Goal: Task Accomplishment & Management: Use online tool/utility

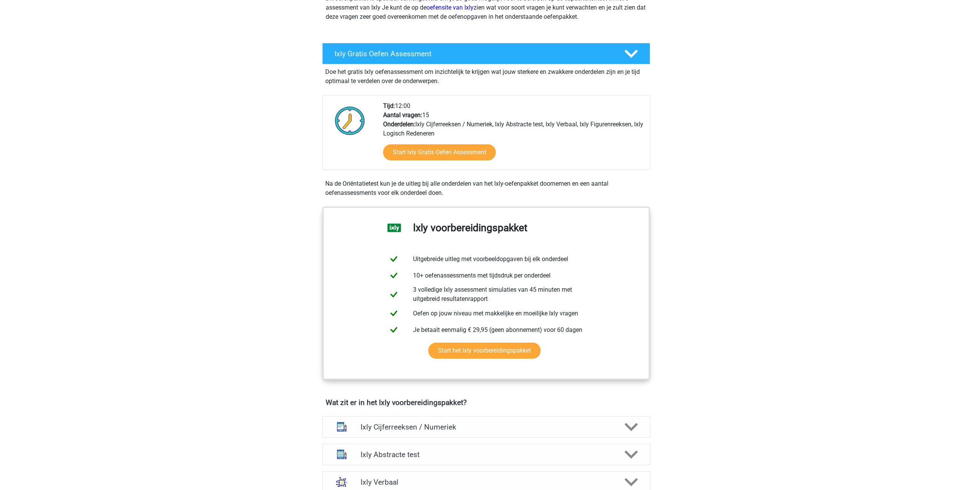
scroll to position [115, 0]
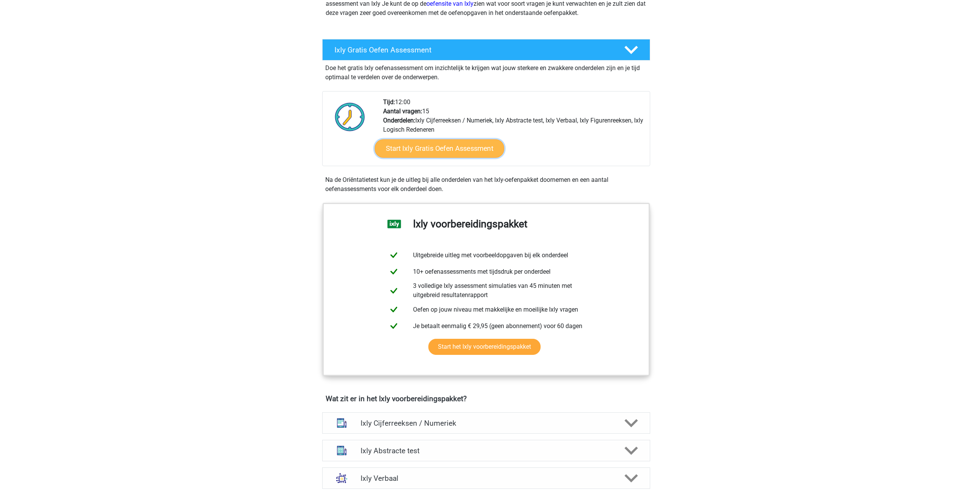
click at [436, 149] on link "Start Ixly Gratis Oefen Assessment" at bounding box center [438, 148] width 129 height 18
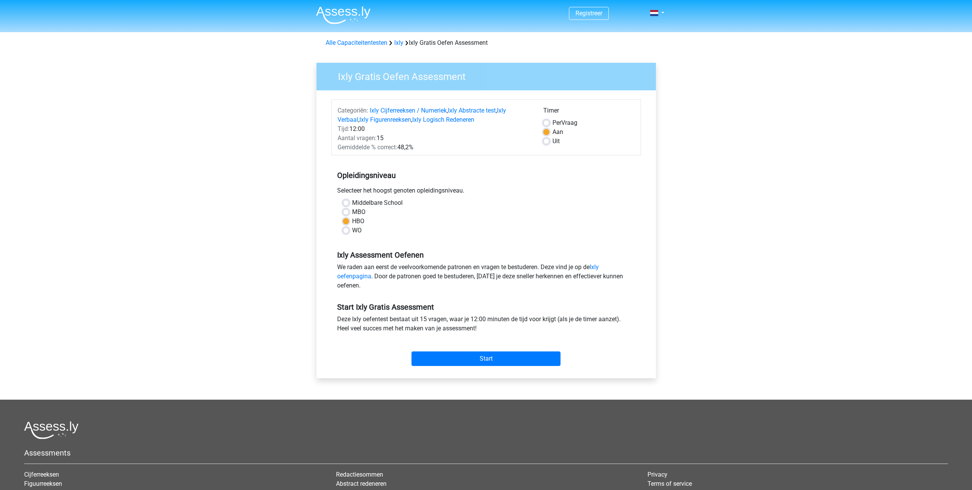
click at [352, 232] on label "WO" at bounding box center [357, 230] width 10 height 9
click at [349, 232] on input "WO" at bounding box center [346, 230] width 6 height 8
radio input "true"
click at [552, 140] on label "Uit" at bounding box center [555, 141] width 7 height 9
click at [545, 140] on input "Uit" at bounding box center [546, 141] width 6 height 8
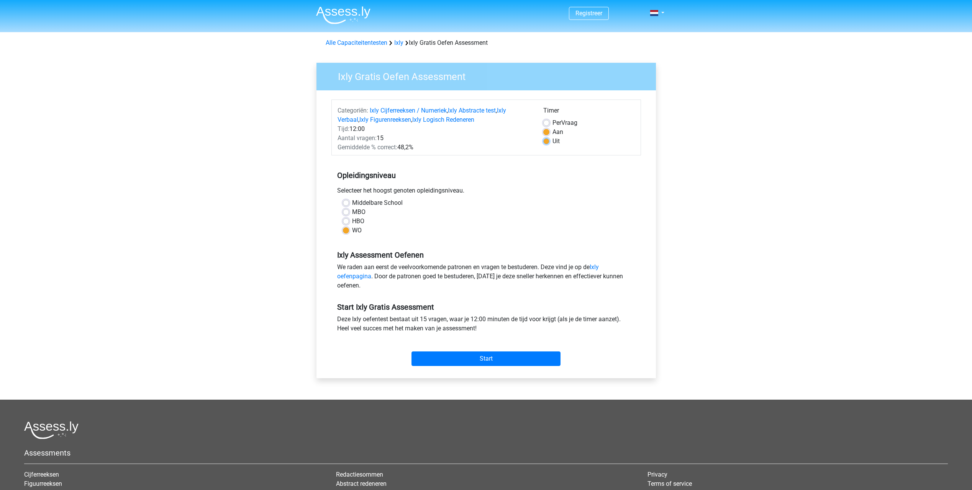
radio input "true"
click at [498, 360] on input "Start" at bounding box center [485, 359] width 149 height 15
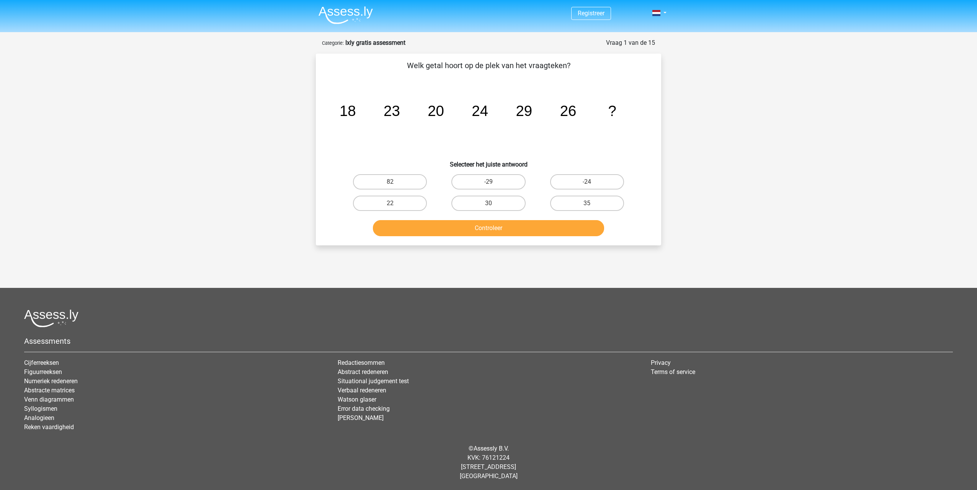
click at [589, 205] on input "35" at bounding box center [589, 205] width 5 height 5
radio input "true"
click at [458, 221] on button "Controleer" at bounding box center [489, 228] width 232 height 16
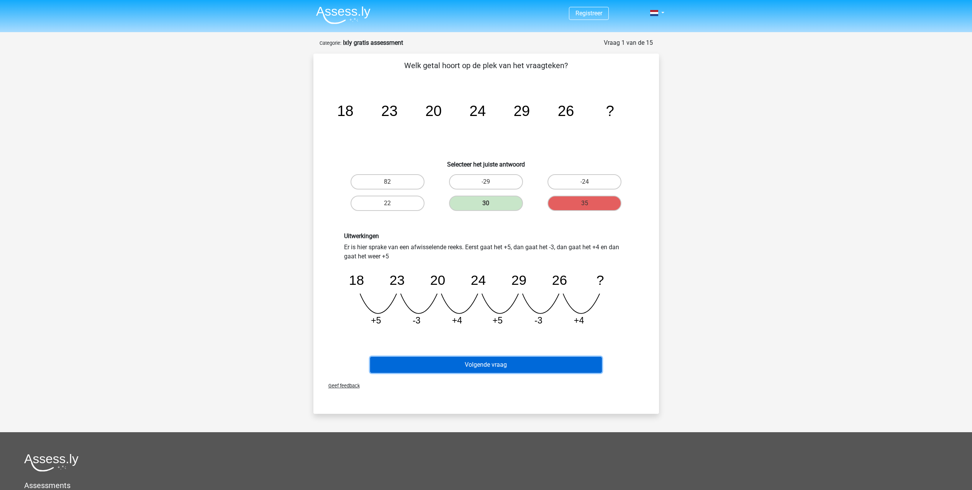
click at [488, 362] on button "Volgende vraag" at bounding box center [486, 365] width 232 height 16
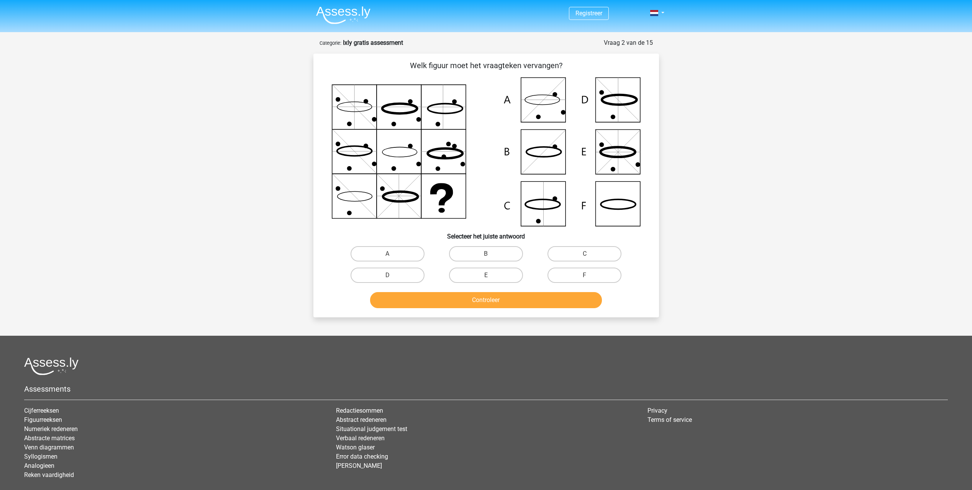
click at [543, 101] on icon at bounding box center [486, 151] width 309 height 149
click at [392, 252] on label "A" at bounding box center [387, 253] width 74 height 15
click at [392, 254] on input "A" at bounding box center [389, 256] width 5 height 5
radio input "true"
click at [507, 302] on button "Controleer" at bounding box center [486, 300] width 232 height 16
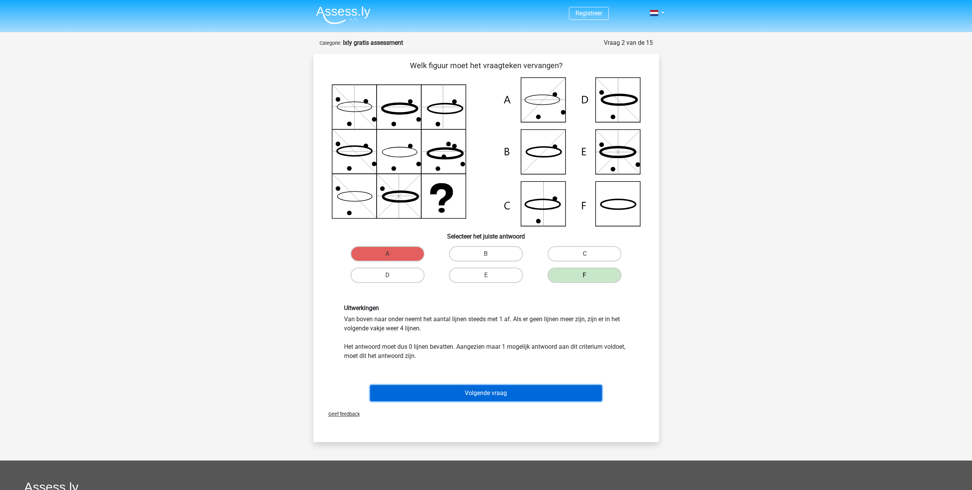
click at [520, 391] on button "Volgende vraag" at bounding box center [486, 393] width 232 height 16
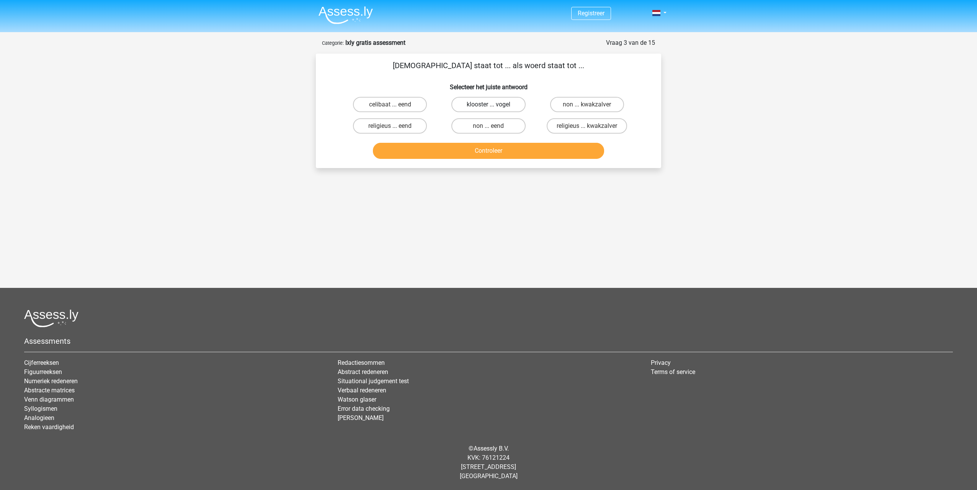
click at [483, 106] on label "klooster ... vogel" at bounding box center [489, 104] width 74 height 15
click at [489, 106] on input "klooster ... vogel" at bounding box center [491, 107] width 5 height 5
radio input "true"
click at [484, 153] on button "Controleer" at bounding box center [489, 151] width 232 height 16
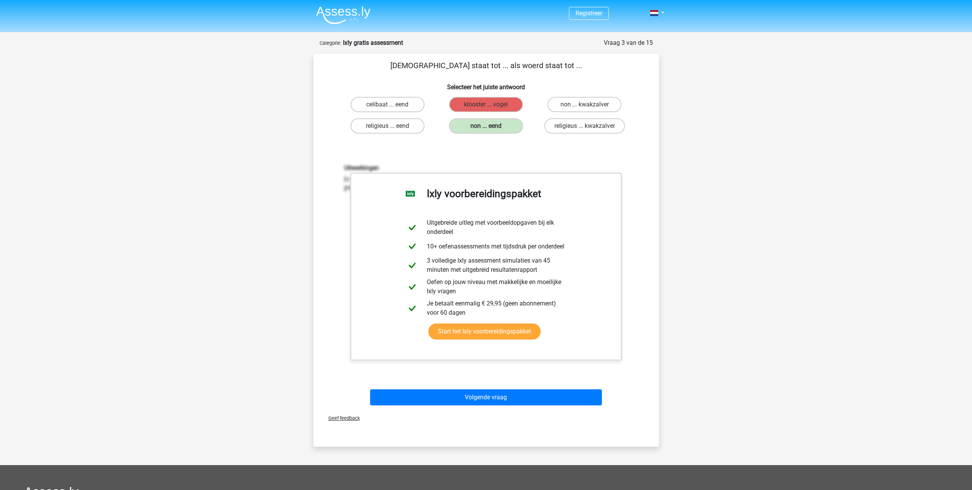
click at [888, 298] on div "Registreer" at bounding box center [486, 334] width 972 height 668
click at [506, 338] on link "Start het Ixly voorbereidingspakket" at bounding box center [484, 332] width 112 height 16
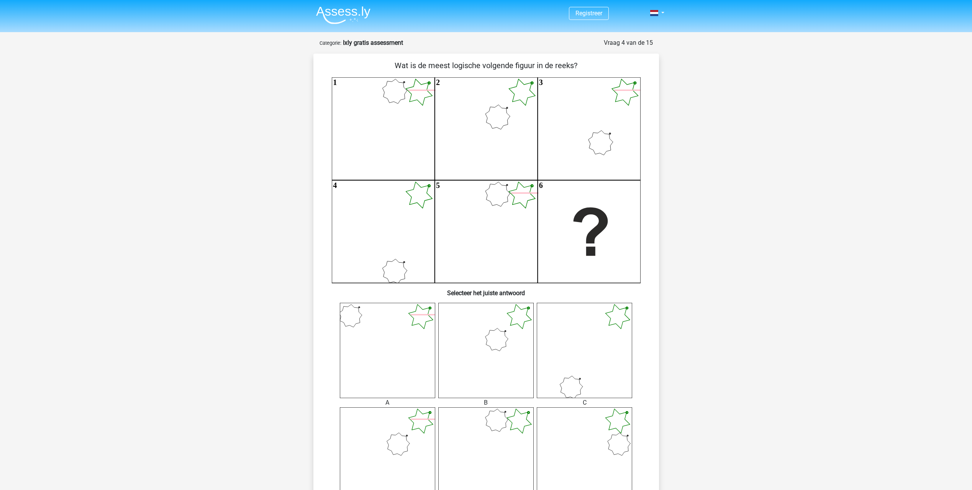
scroll to position [38, 0]
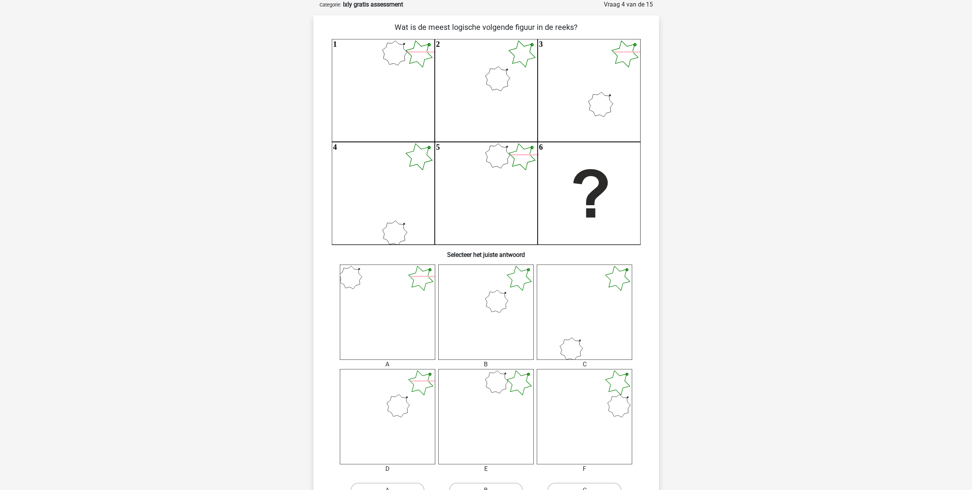
click at [507, 292] on icon at bounding box center [485, 312] width 95 height 95
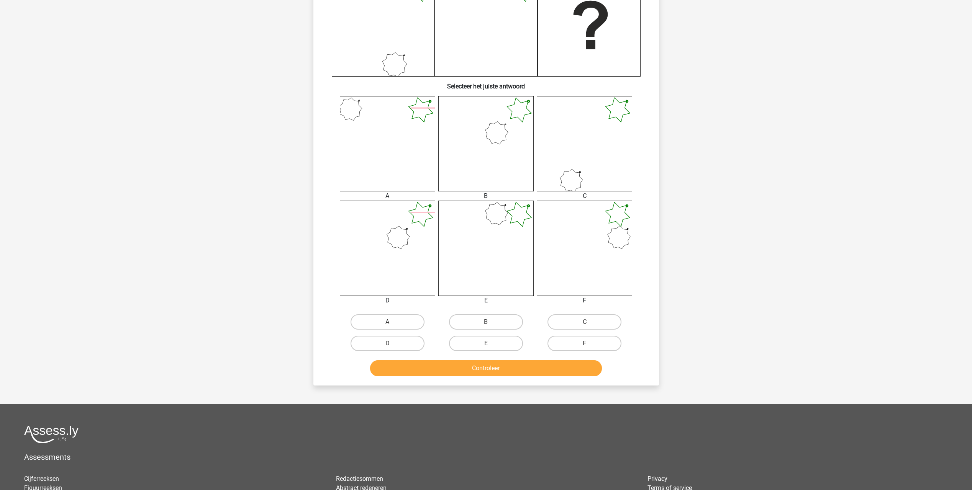
scroll to position [268, 0]
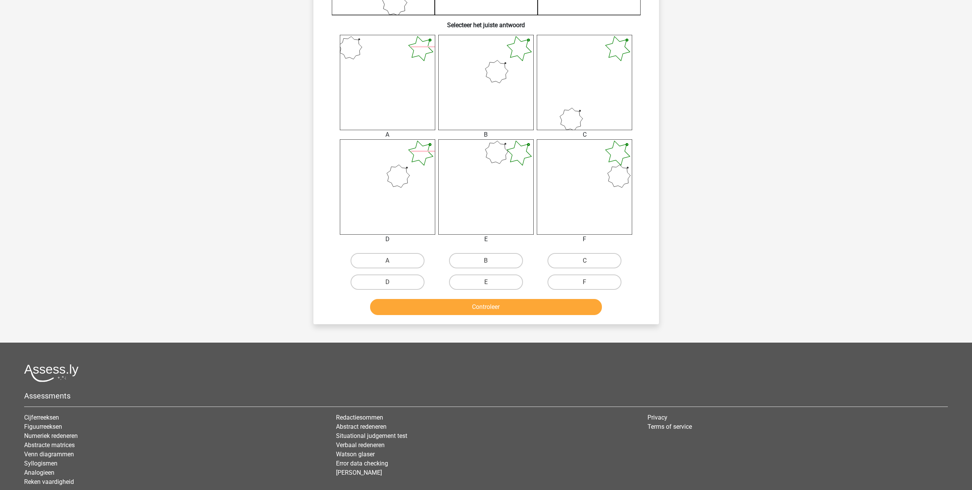
click at [488, 262] on input "B" at bounding box center [488, 263] width 5 height 5
radio input "true"
click at [493, 305] on button "Controleer" at bounding box center [486, 307] width 232 height 16
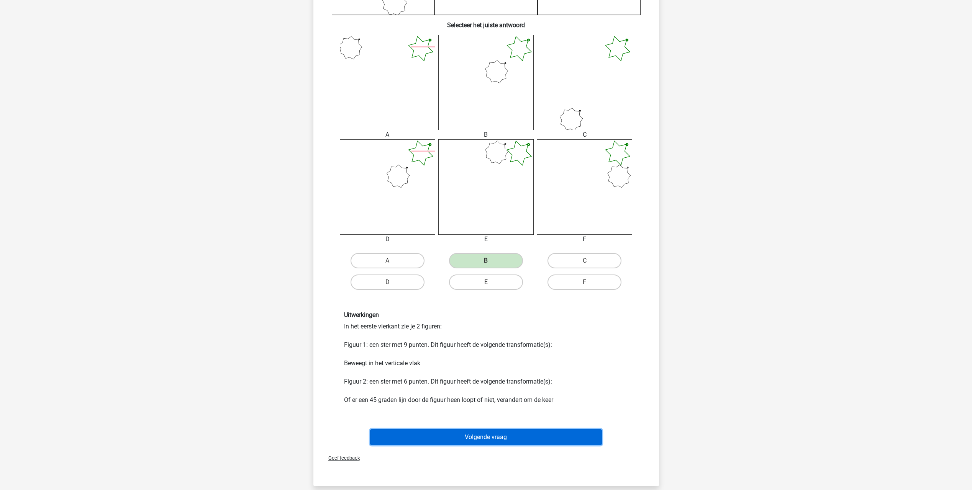
click at [479, 438] on button "Volgende vraag" at bounding box center [486, 437] width 232 height 16
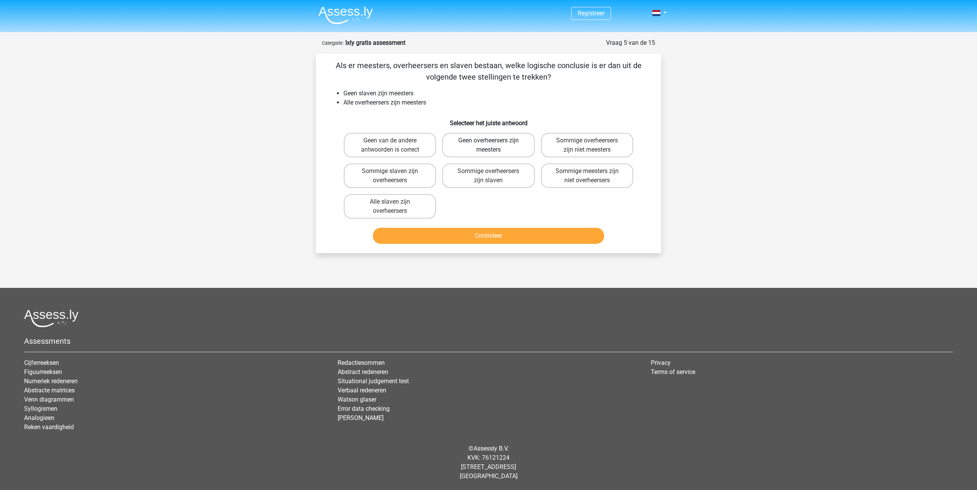
click at [486, 143] on label "Geen overheersers zijn meesters" at bounding box center [488, 145] width 92 height 25
click at [489, 143] on input "Geen overheersers zijn meesters" at bounding box center [491, 143] width 5 height 5
radio input "true"
click at [487, 233] on button "Controleer" at bounding box center [489, 236] width 232 height 16
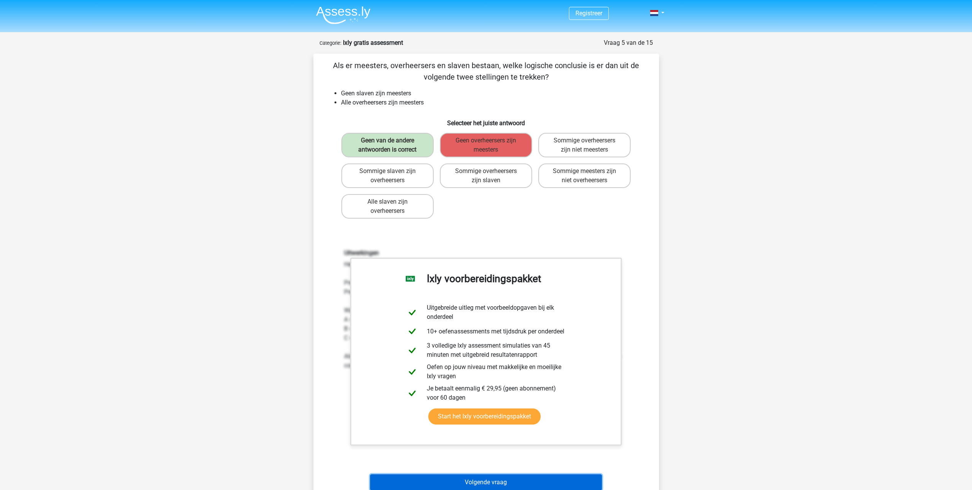
click at [484, 480] on button "Volgende vraag" at bounding box center [486, 483] width 232 height 16
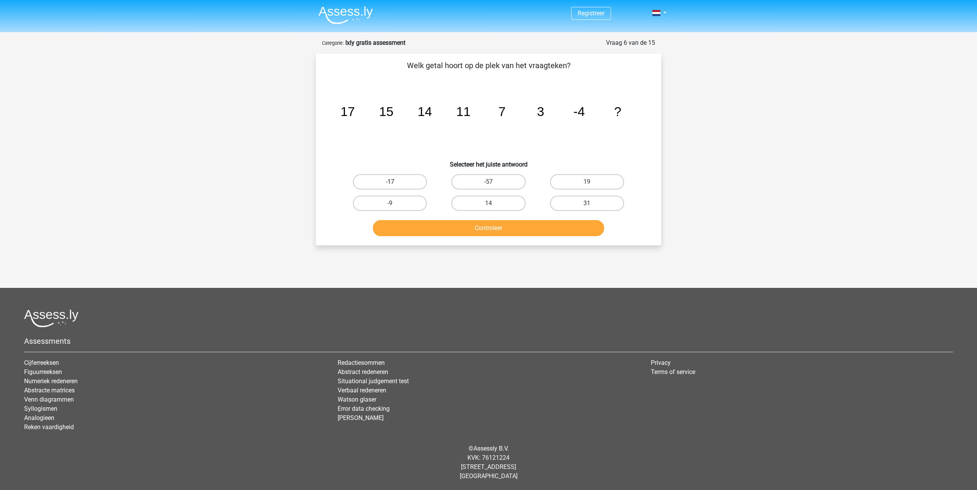
click at [385, 182] on label "-17" at bounding box center [390, 181] width 74 height 15
click at [390, 182] on input "-17" at bounding box center [392, 184] width 5 height 5
radio input "true"
click at [509, 227] on button "Controleer" at bounding box center [489, 228] width 232 height 16
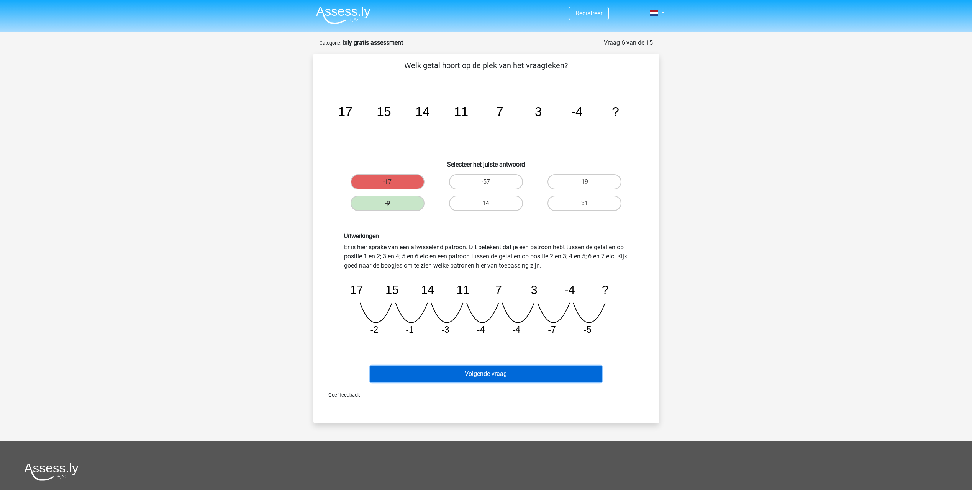
click at [486, 371] on button "Volgende vraag" at bounding box center [486, 374] width 232 height 16
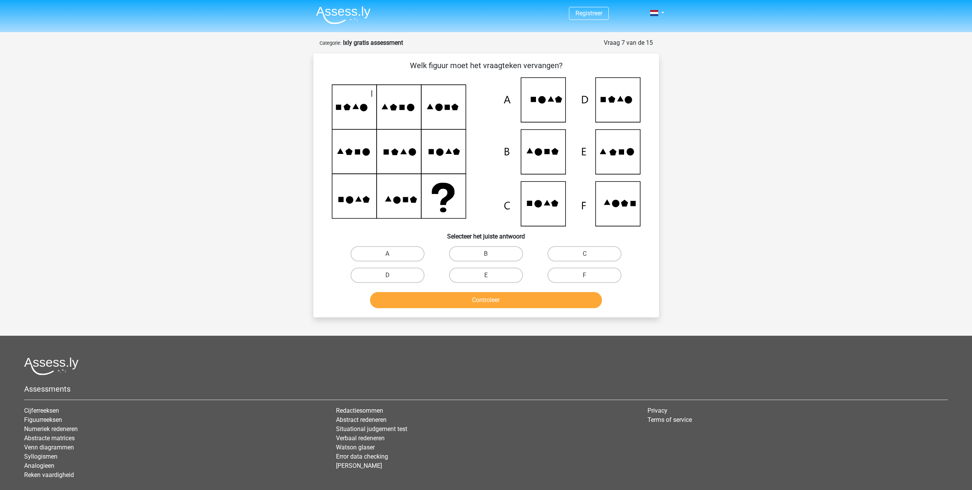
scroll to position [38, 0]
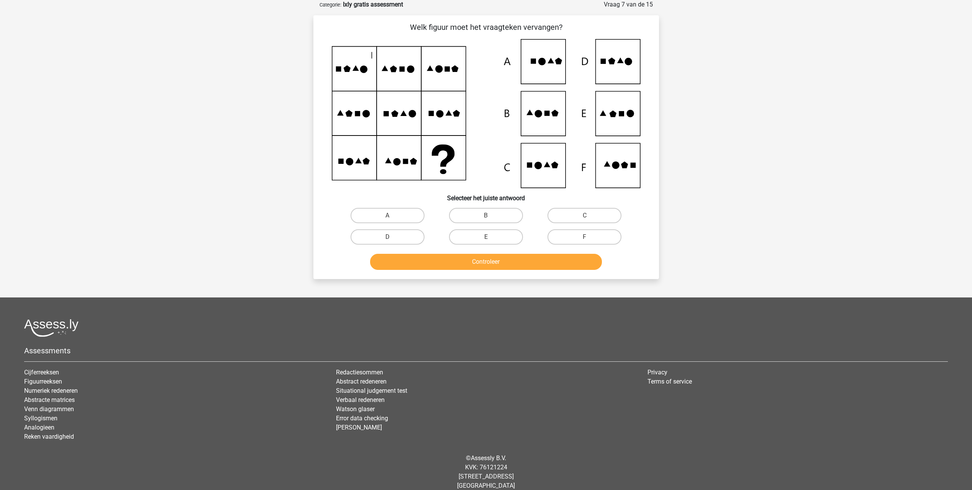
click at [631, 116] on icon at bounding box center [629, 113] width 7 height 7
click at [481, 235] on label "E" at bounding box center [486, 236] width 74 height 15
click at [486, 237] on input "E" at bounding box center [488, 239] width 5 height 5
radio input "true"
click at [485, 262] on button "Controleer" at bounding box center [486, 262] width 232 height 16
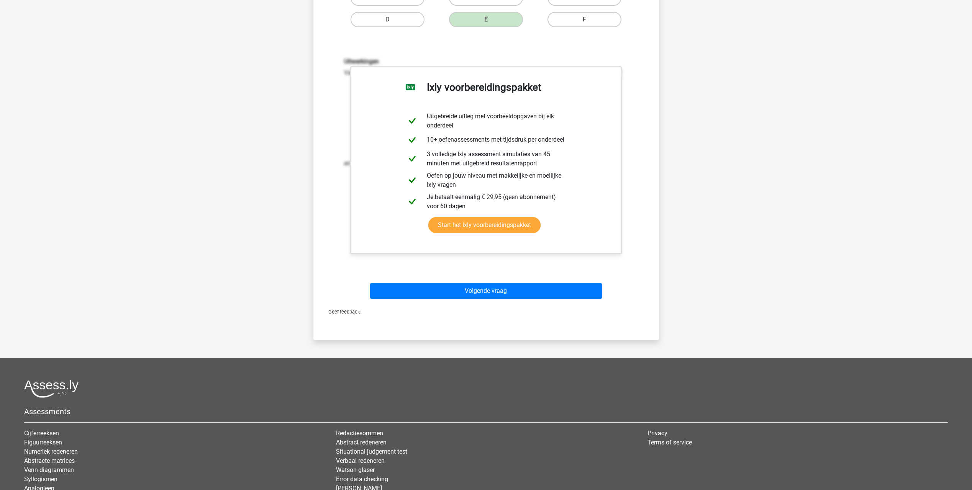
scroll to position [268, 0]
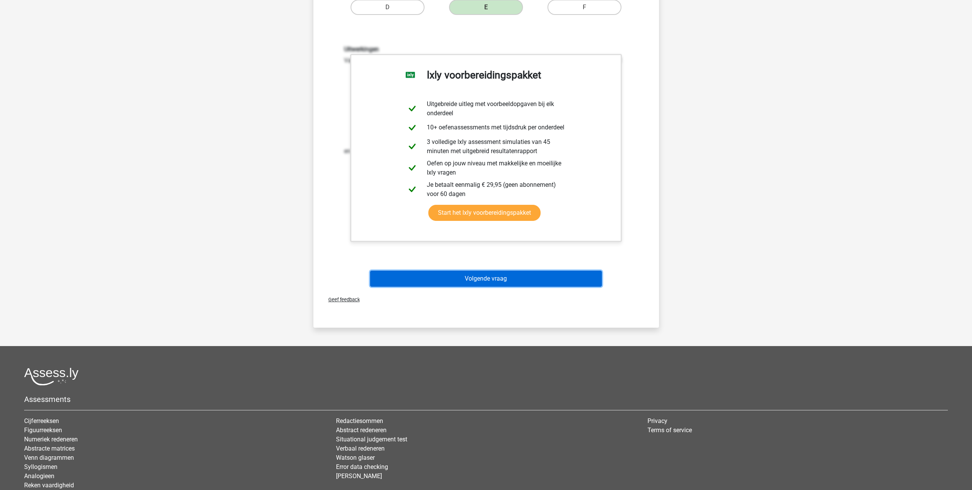
click at [480, 276] on button "Volgende vraag" at bounding box center [486, 279] width 232 height 16
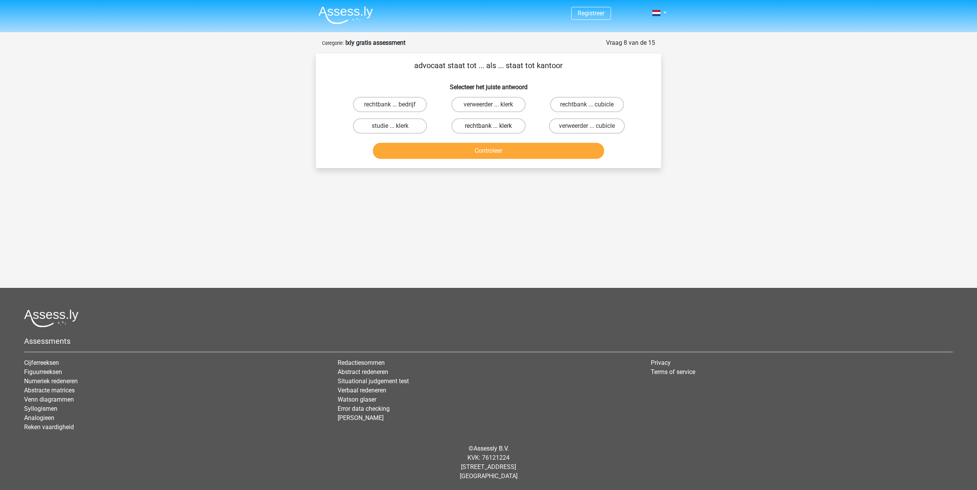
click at [493, 124] on label "rechtbank ... klerk" at bounding box center [489, 125] width 74 height 15
click at [493, 126] on input "rechtbank ... klerk" at bounding box center [491, 128] width 5 height 5
radio input "true"
click at [491, 152] on button "Controleer" at bounding box center [489, 151] width 232 height 16
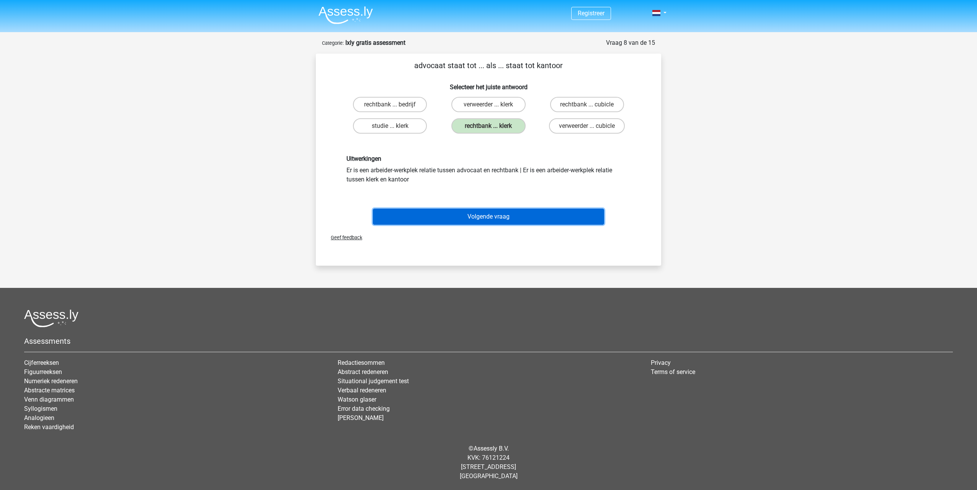
click at [486, 215] on button "Volgende vraag" at bounding box center [489, 217] width 232 height 16
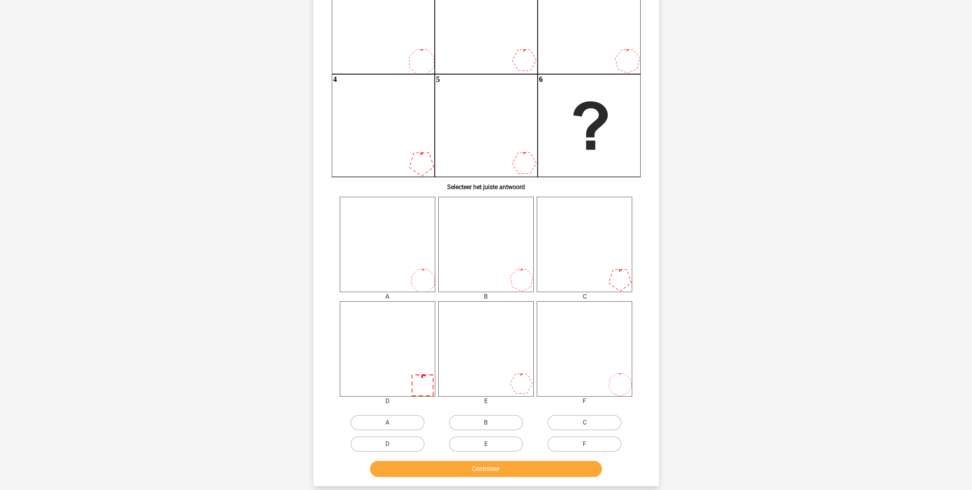
scroll to position [268, 0]
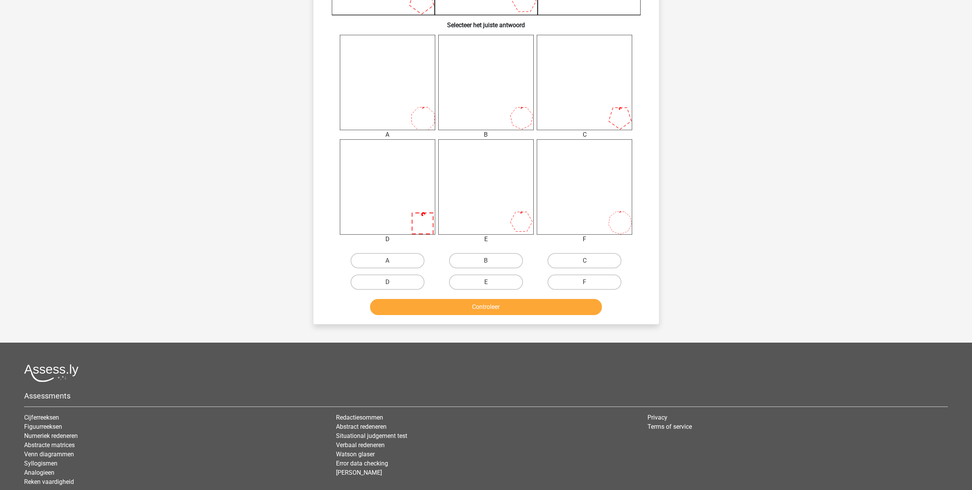
click at [609, 102] on icon at bounding box center [584, 82] width 95 height 95
click at [620, 106] on icon at bounding box center [584, 82] width 95 height 95
click at [562, 262] on label "C" at bounding box center [584, 260] width 74 height 15
click at [584, 262] on input "C" at bounding box center [586, 263] width 5 height 5
radio input "true"
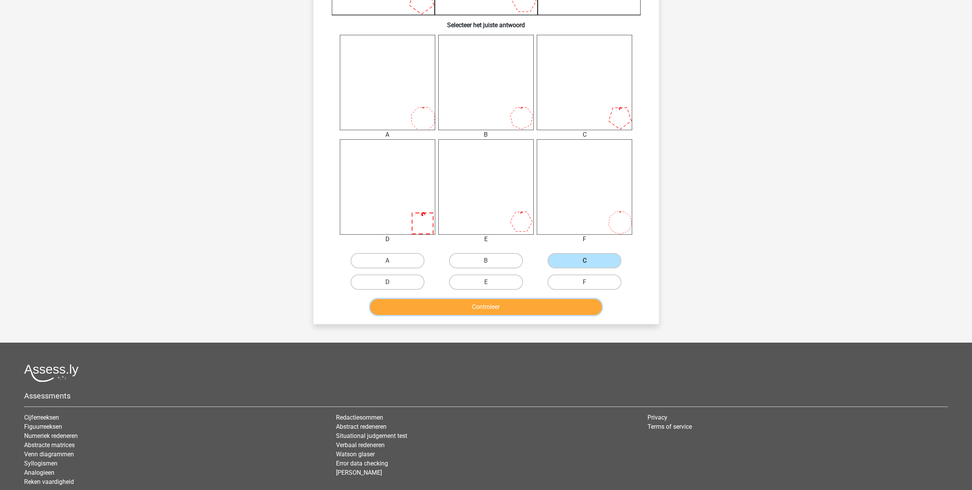
click at [493, 305] on button "Controleer" at bounding box center [486, 307] width 232 height 16
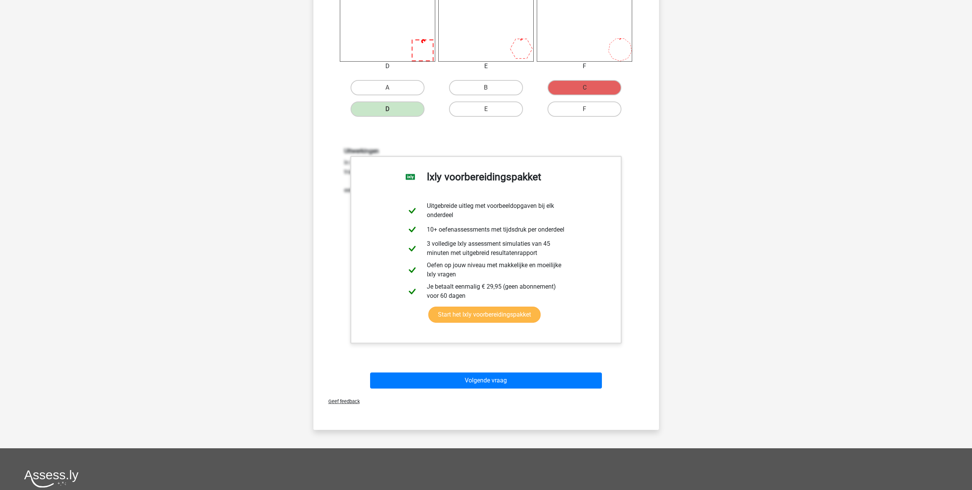
scroll to position [460, 0]
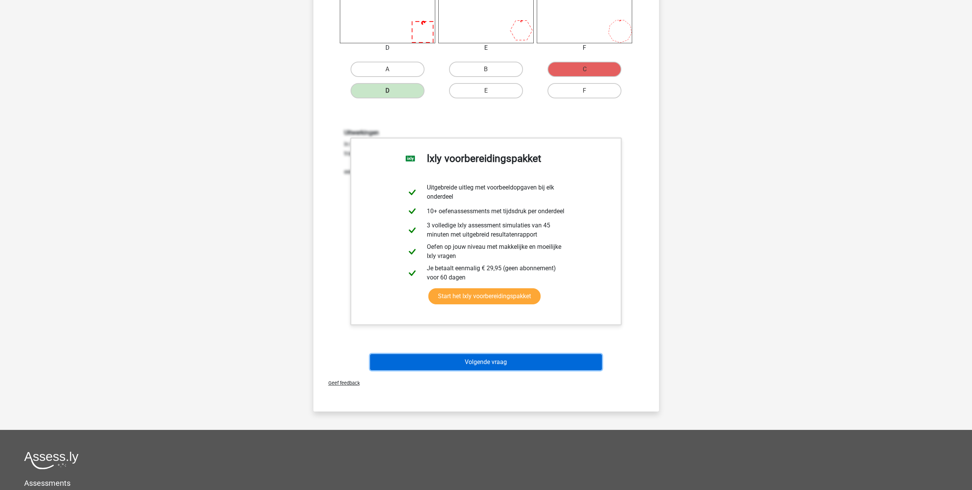
click at [479, 362] on button "Volgende vraag" at bounding box center [486, 362] width 232 height 16
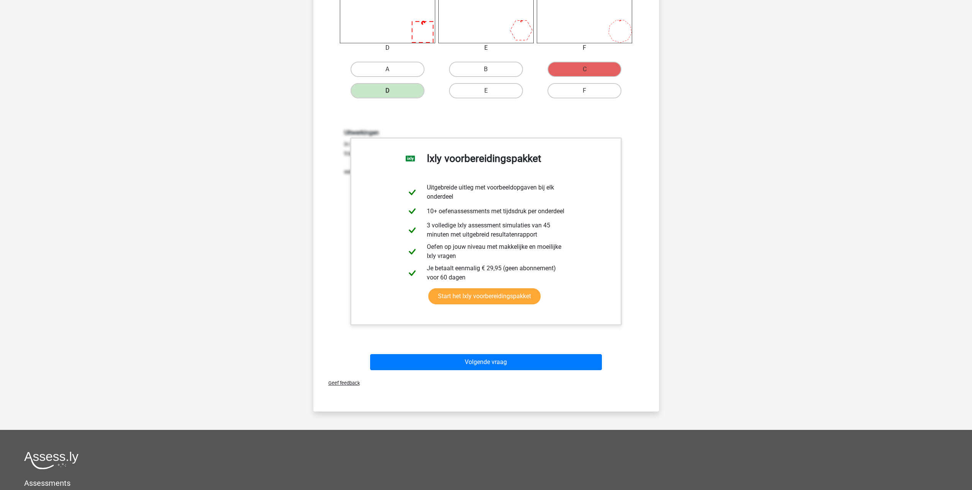
scroll to position [0, 0]
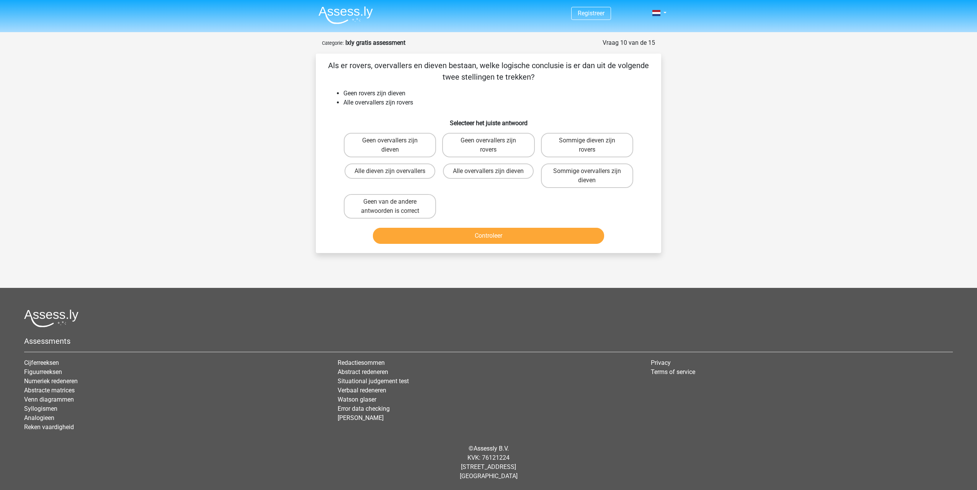
click at [436, 157] on div "Alle overvallers zijn dieven" at bounding box center [390, 145] width 92 height 25
drag, startPoint x: 481, startPoint y: 169, endPoint x: 479, endPoint y: 221, distance: 51.7
click at [481, 171] on label "Alle overvallers zijn dieven" at bounding box center [488, 171] width 91 height 15
click at [489, 171] on input "Alle overvallers zijn dieven" at bounding box center [491, 173] width 5 height 5
radio input "true"
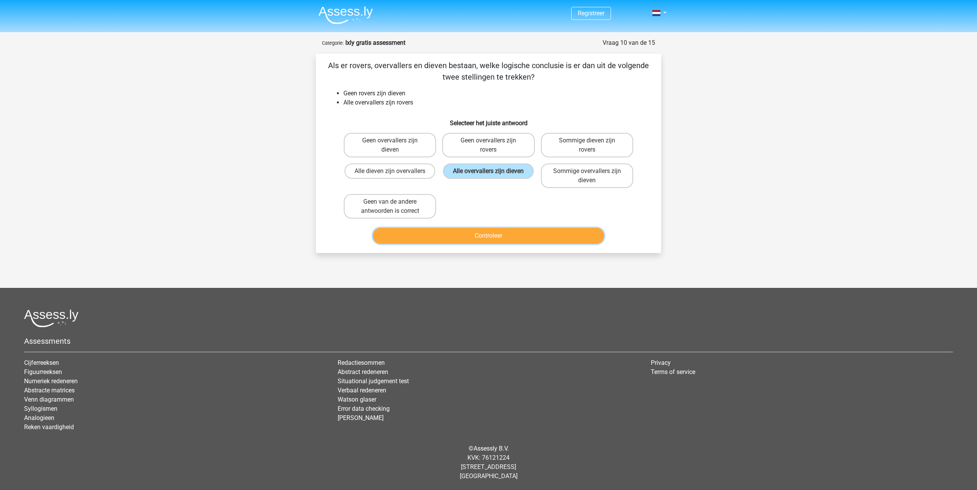
click at [484, 237] on button "Controleer" at bounding box center [489, 236] width 232 height 16
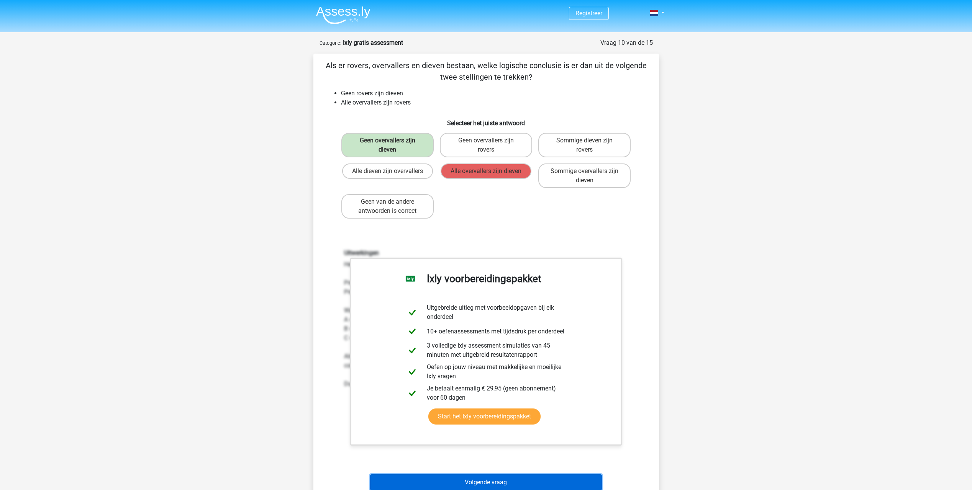
click at [487, 481] on button "Volgende vraag" at bounding box center [486, 483] width 232 height 16
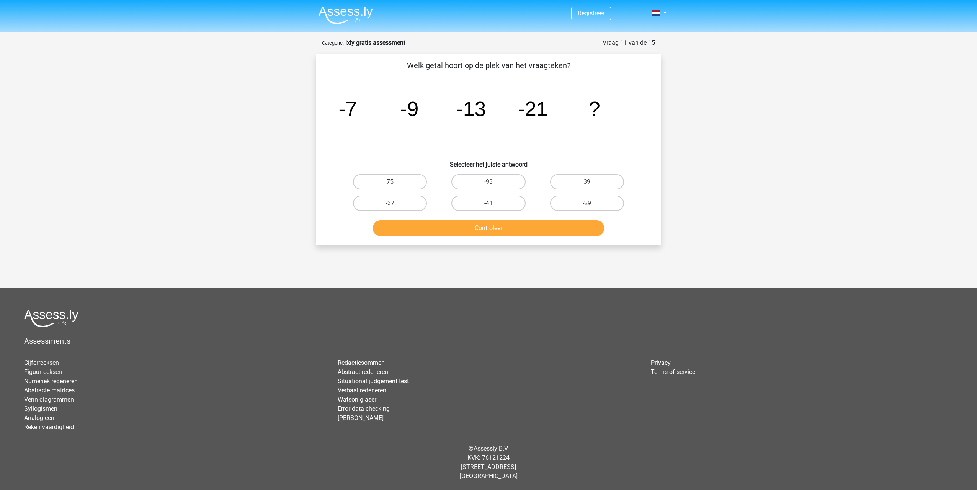
drag, startPoint x: 400, startPoint y: 204, endPoint x: 442, endPoint y: 223, distance: 46.5
click at [400, 203] on label "-37" at bounding box center [390, 203] width 74 height 15
click at [395, 203] on input "-37" at bounding box center [392, 205] width 5 height 5
radio input "true"
click at [521, 232] on button "Controleer" at bounding box center [489, 228] width 232 height 16
